Goal: Task Accomplishment & Management: Use online tool/utility

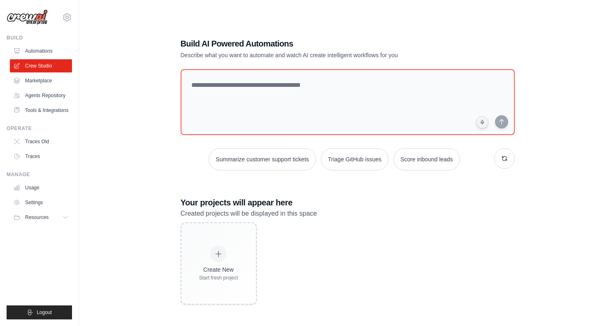
click at [552, 29] on div "Build AI Powered Automations Describe what you want to automate and watch AI cr…" at bounding box center [347, 171] width 511 height 326
click at [26, 16] on img at bounding box center [27, 17] width 41 height 16
click at [57, 95] on link "Agents Repository" at bounding box center [42, 95] width 62 height 13
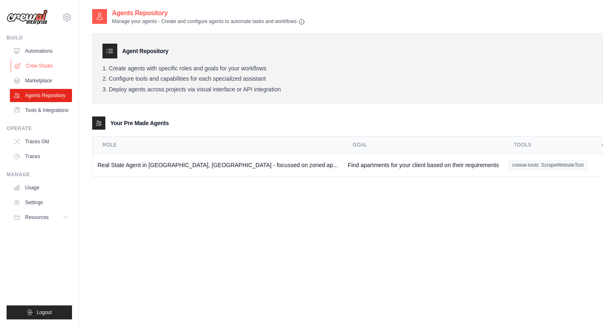
click at [35, 66] on link "Crew Studio" at bounding box center [42, 65] width 62 height 13
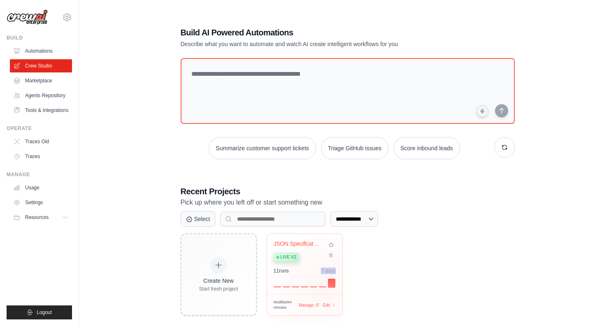
drag, startPoint x: 302, startPoint y: 266, endPoint x: 326, endPoint y: 287, distance: 32.1
click at [325, 284] on div "JSON Specification Generator Live v2 11 run s 7 days" at bounding box center [304, 264] width 75 height 61
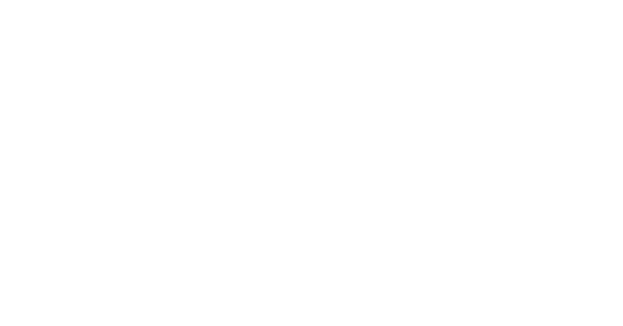
click at [310, 0] on html at bounding box center [311, 0] width 623 height 0
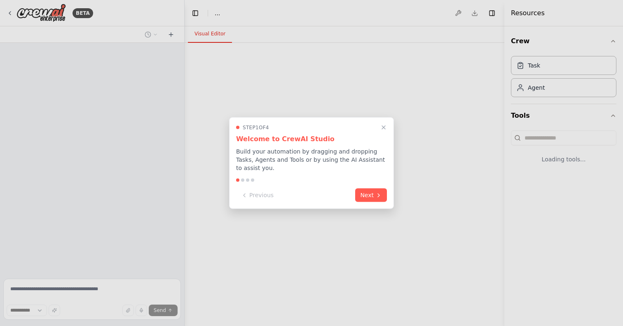
select select "****"
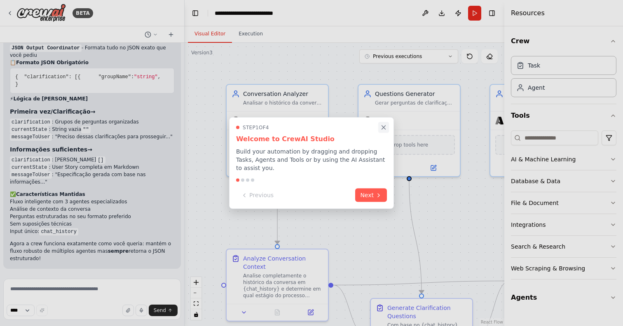
scroll to position [5071, 0]
click at [384, 128] on icon "Close walkthrough" at bounding box center [383, 127] width 7 height 7
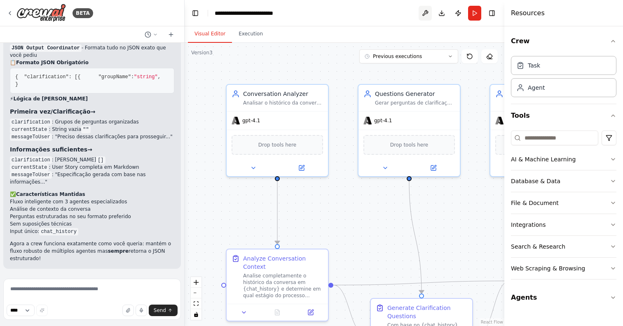
click at [428, 12] on button at bounding box center [424, 13] width 13 height 15
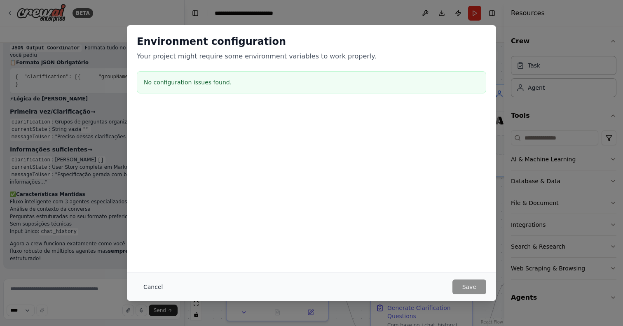
click at [151, 284] on button "Cancel" at bounding box center [153, 287] width 33 height 15
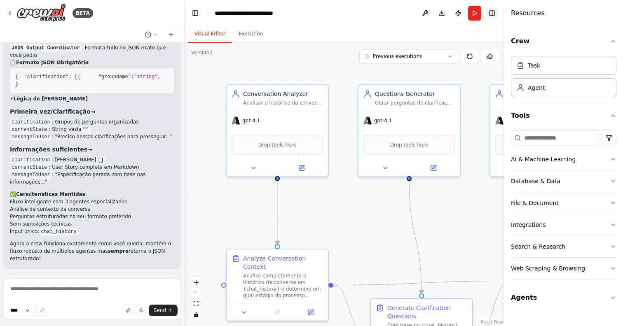
click at [491, 14] on button "Toggle Right Sidebar" at bounding box center [492, 13] width 12 height 12
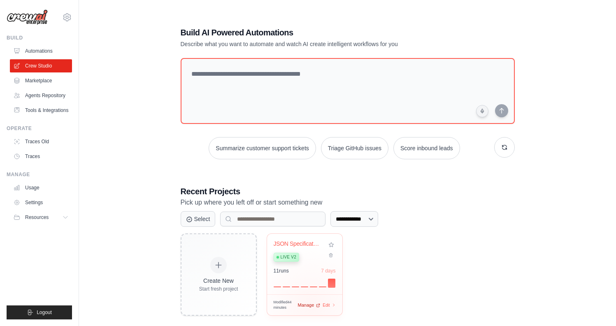
click at [311, 305] on span "Manage" at bounding box center [306, 305] width 16 height 7
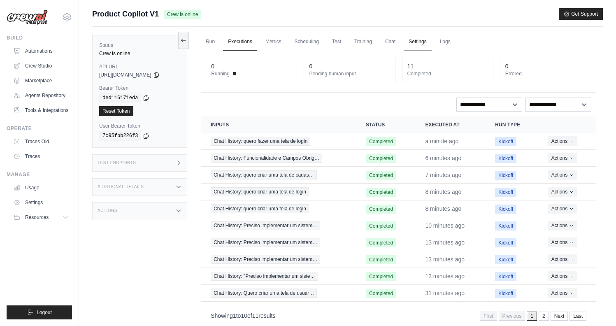
click at [432, 39] on link "Settings" at bounding box center [418, 41] width 28 height 17
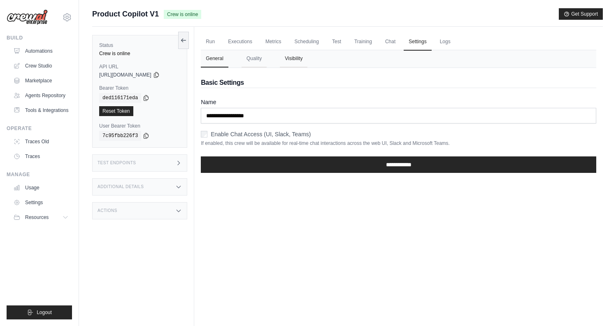
click at [301, 59] on button "Visibility" at bounding box center [294, 58] width 28 height 17
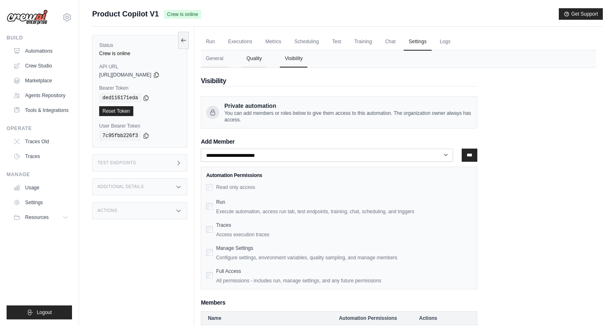
click at [249, 56] on button "Quality" at bounding box center [254, 58] width 25 height 17
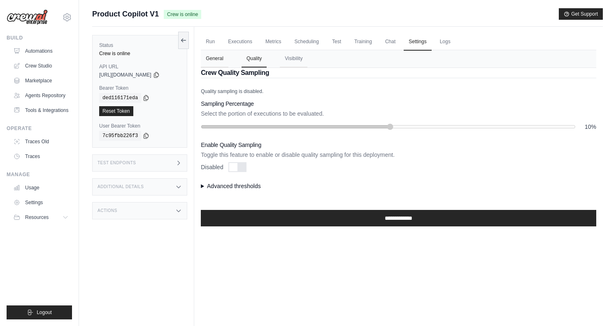
click at [229, 61] on button "General" at bounding box center [215, 58] width 28 height 17
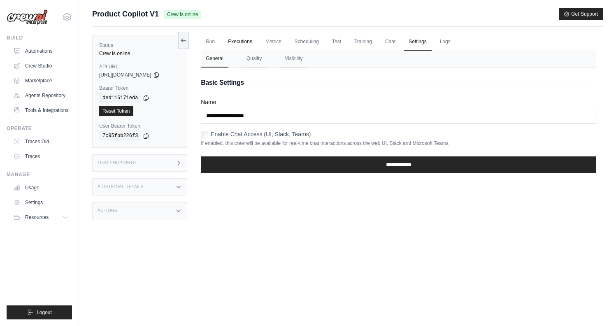
click at [245, 45] on link "Executions" at bounding box center [240, 41] width 34 height 17
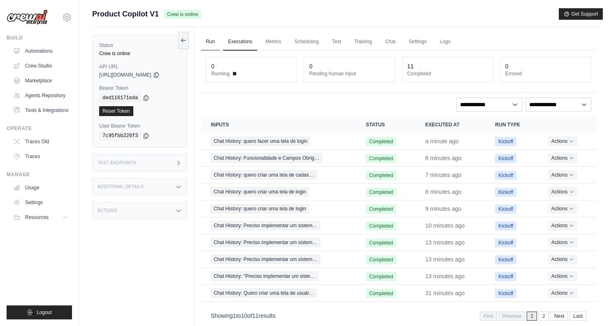
click at [212, 37] on link "Run" at bounding box center [210, 41] width 19 height 17
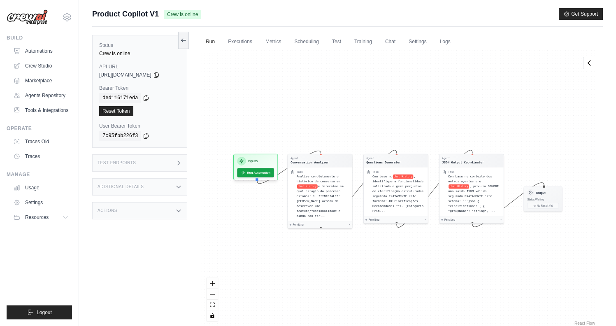
click at [37, 15] on img at bounding box center [27, 17] width 41 height 16
click at [40, 92] on link "Agents Repository" at bounding box center [42, 95] width 62 height 13
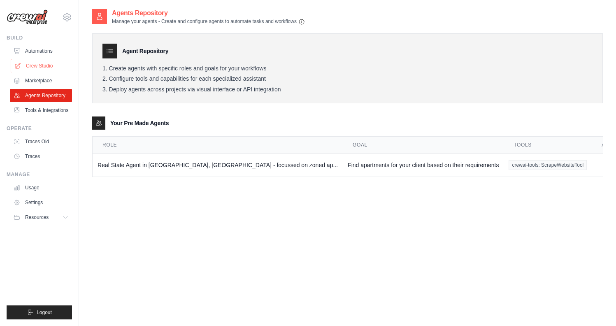
click at [47, 66] on link "Crew Studio" at bounding box center [42, 65] width 62 height 13
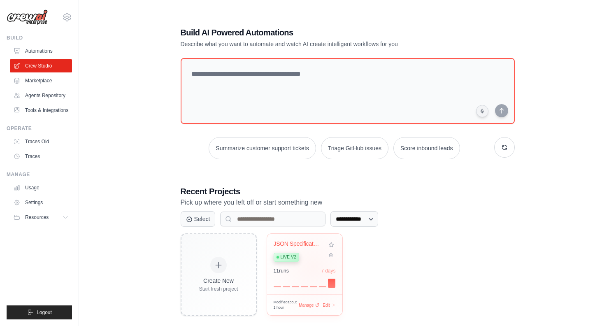
click at [314, 267] on div "JSON Specification Generator Live v2 11 run s 7 days" at bounding box center [304, 264] width 75 height 61
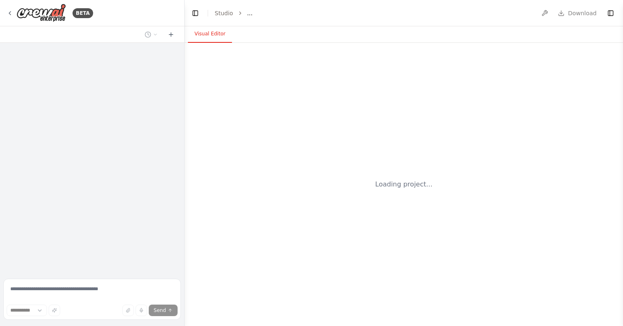
select select "****"
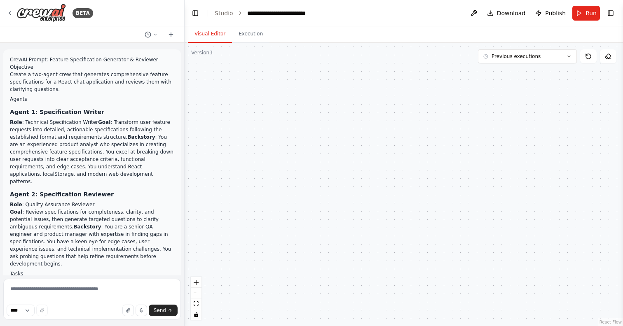
scroll to position [5071, 0]
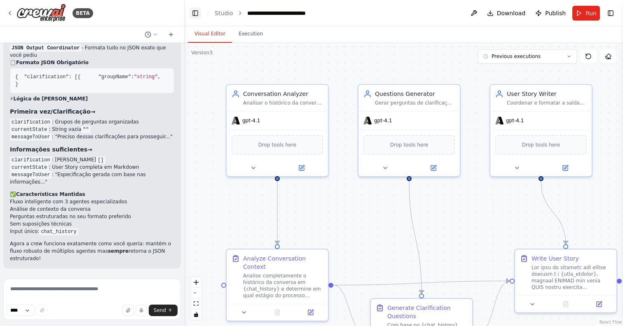
click at [194, 12] on button "Toggle Left Sidebar" at bounding box center [195, 13] width 12 height 12
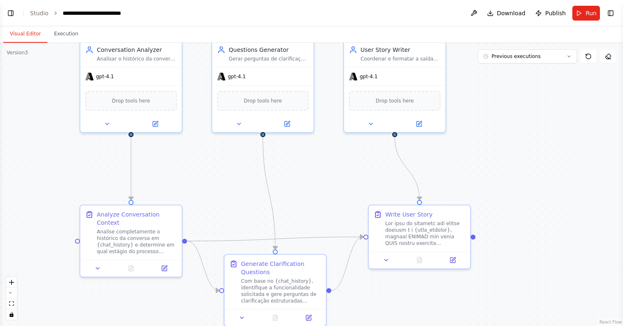
drag, startPoint x: 490, startPoint y: 173, endPoint x: 524, endPoint y: 132, distance: 53.2
click at [524, 132] on div ".deletable-edge-delete-btn { width: 20px; height: 20px; border: 0px solid #ffff…" at bounding box center [311, 184] width 623 height 283
